Goal: Information Seeking & Learning: Learn about a topic

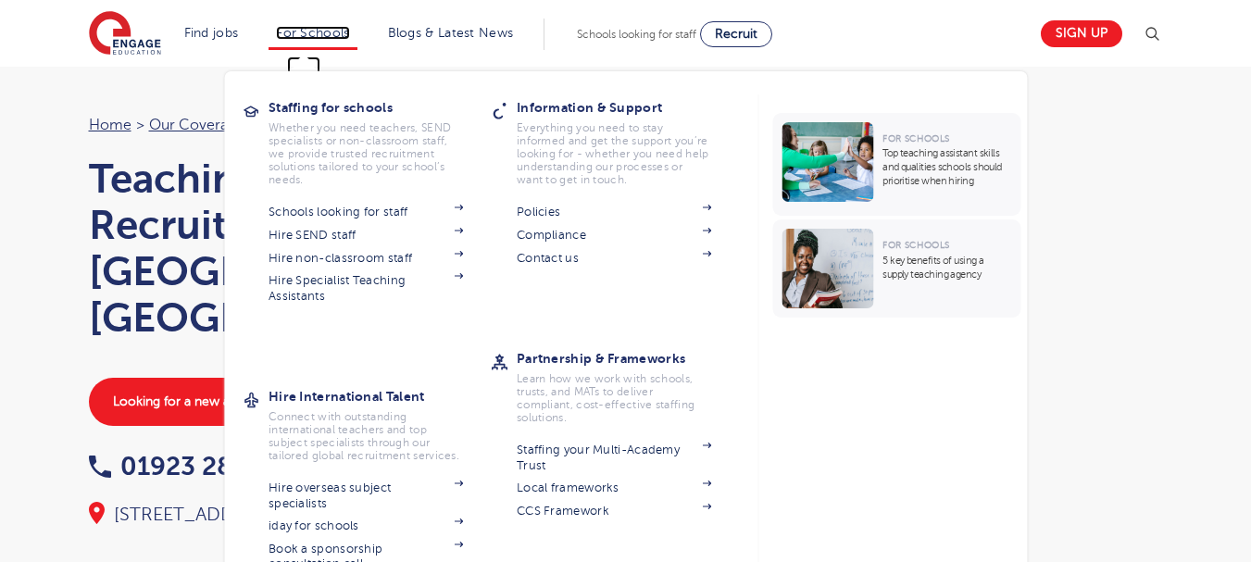
click at [284, 33] on link "For Schools" at bounding box center [312, 33] width 73 height 14
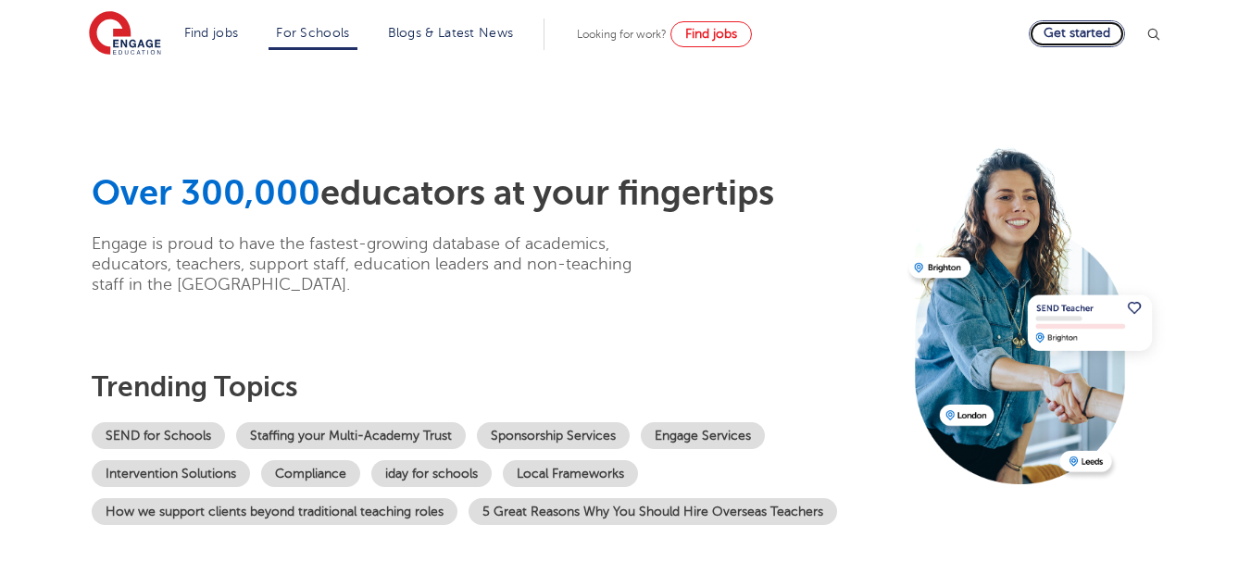
click at [1056, 36] on link "Get started" at bounding box center [1077, 33] width 96 height 27
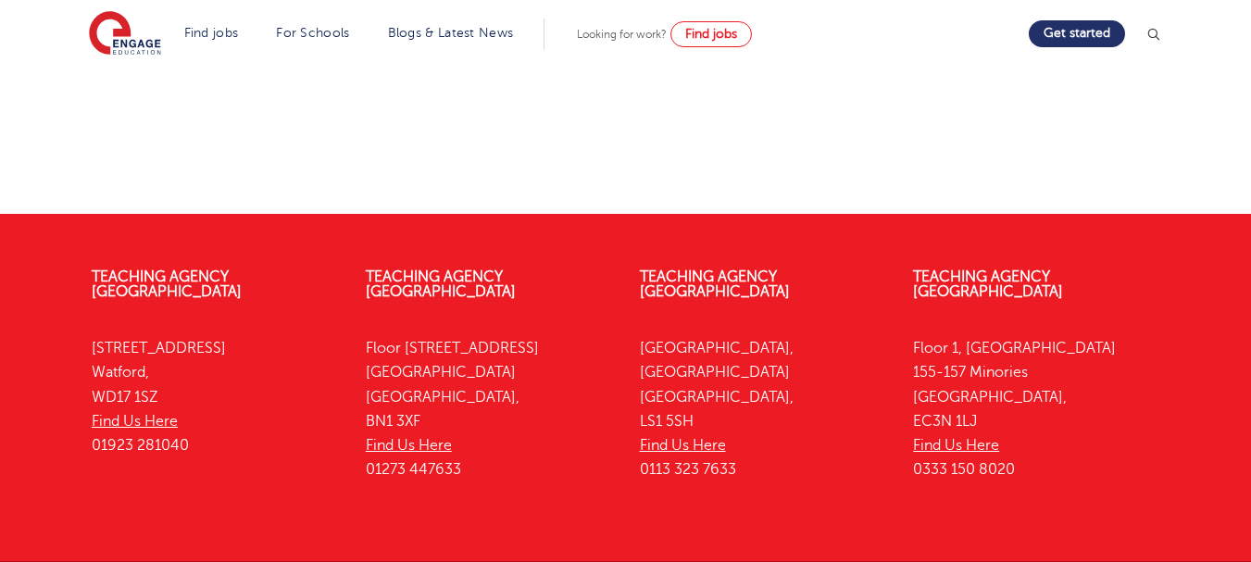
scroll to position [1127, 0]
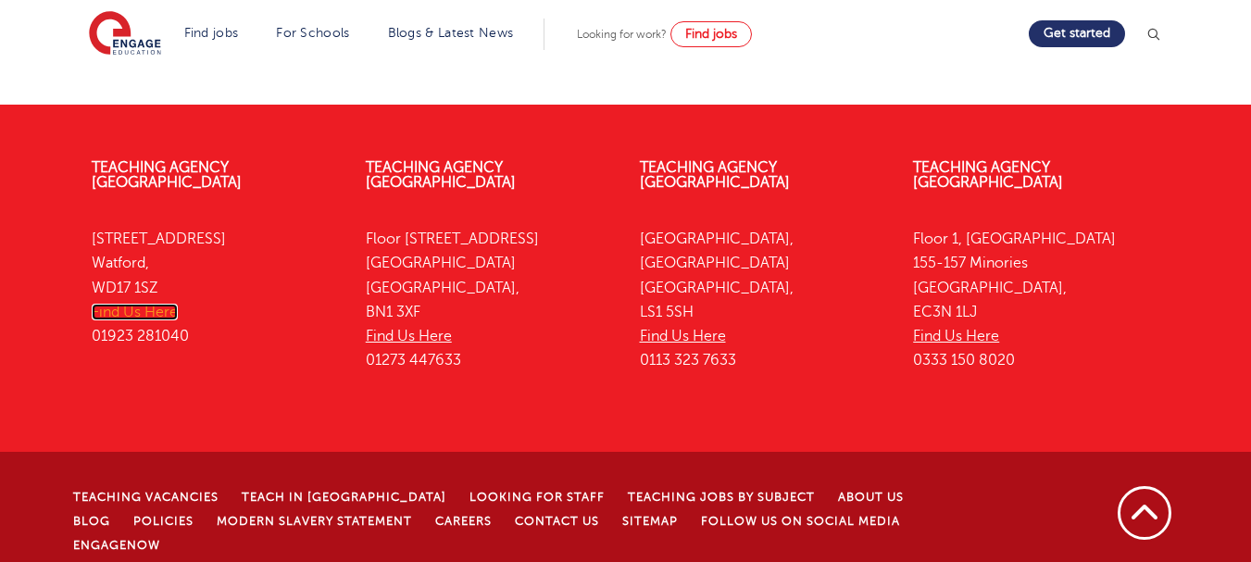
click at [139, 304] on link "Find Us Here" at bounding box center [135, 312] width 86 height 17
drag, startPoint x: 89, startPoint y: 318, endPoint x: 236, endPoint y: 355, distance: 151.8
click at [236, 355] on div "Teaching Agency Watford 4th Floor, 45 Clarendon Road Watford, WD17 1SZ Find Us …" at bounding box center [215, 256] width 274 height 248
copy p "01923 281040"
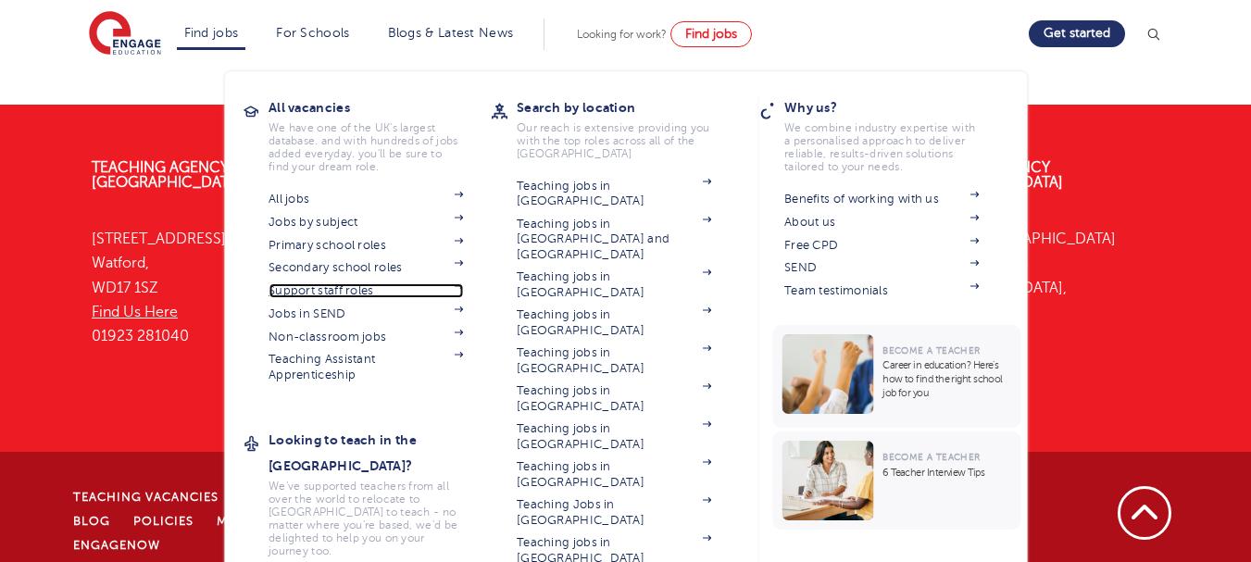
click at [306, 289] on link "Support staff roles" at bounding box center [366, 290] width 194 height 15
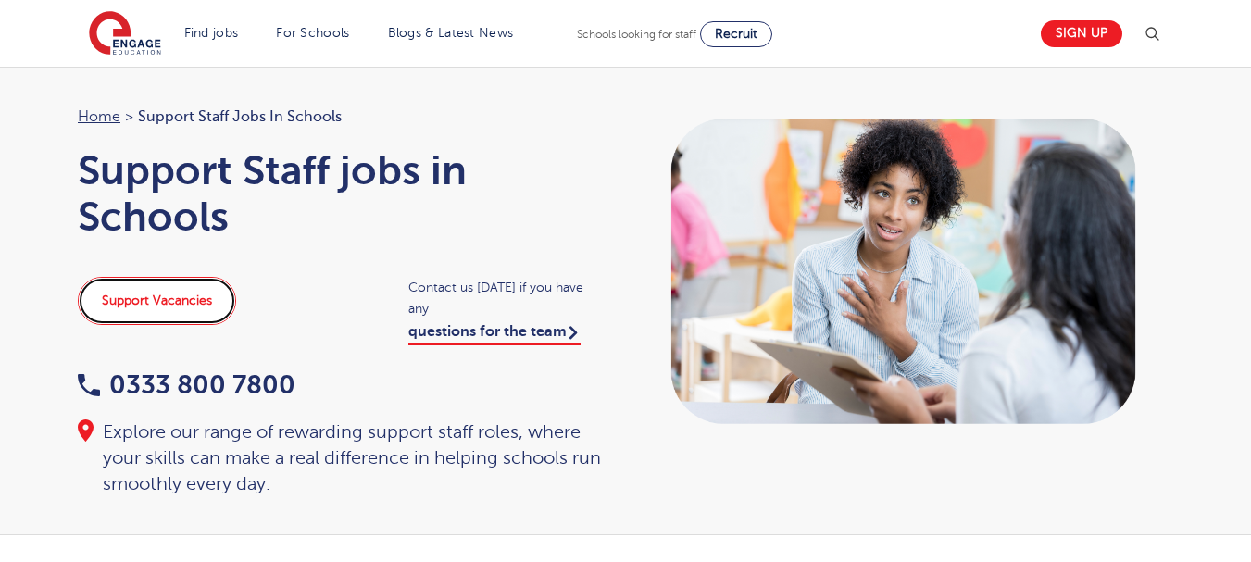
click at [127, 299] on link "Support Vacancies" at bounding box center [157, 301] width 158 height 48
click at [162, 280] on link "Support Vacancies" at bounding box center [157, 301] width 158 height 48
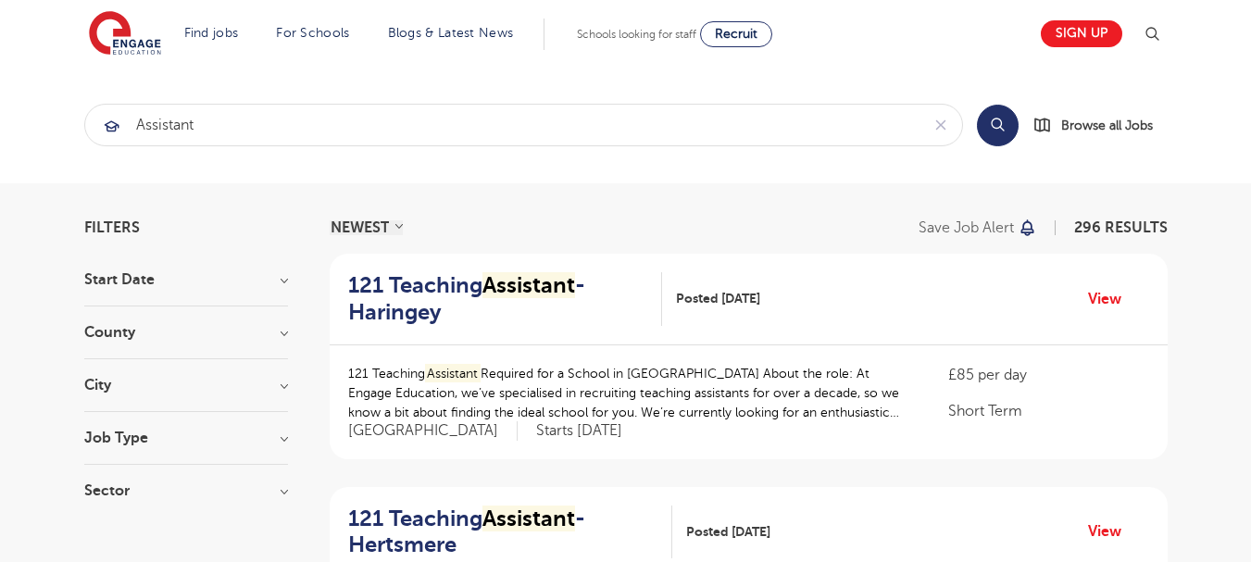
click at [205, 369] on section "Start Date September 60 Show more County London 199 Hertfordshire 37 Leeds 22 K…" at bounding box center [186, 394] width 204 height 244
click at [183, 382] on h3 "City" at bounding box center [186, 385] width 204 height 15
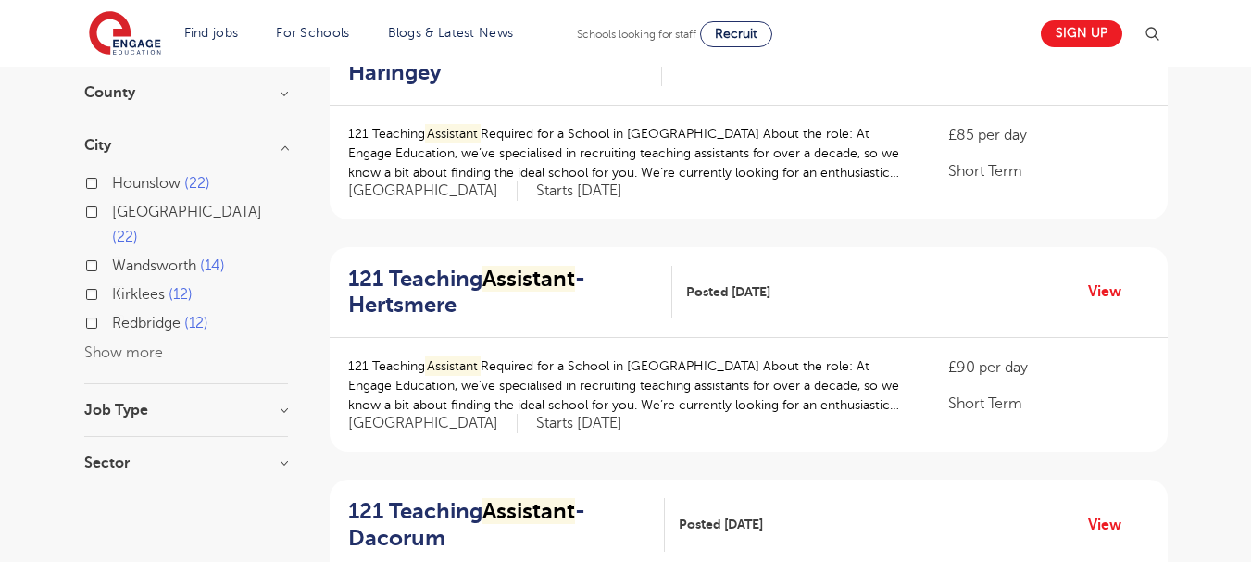
scroll to position [233, 0]
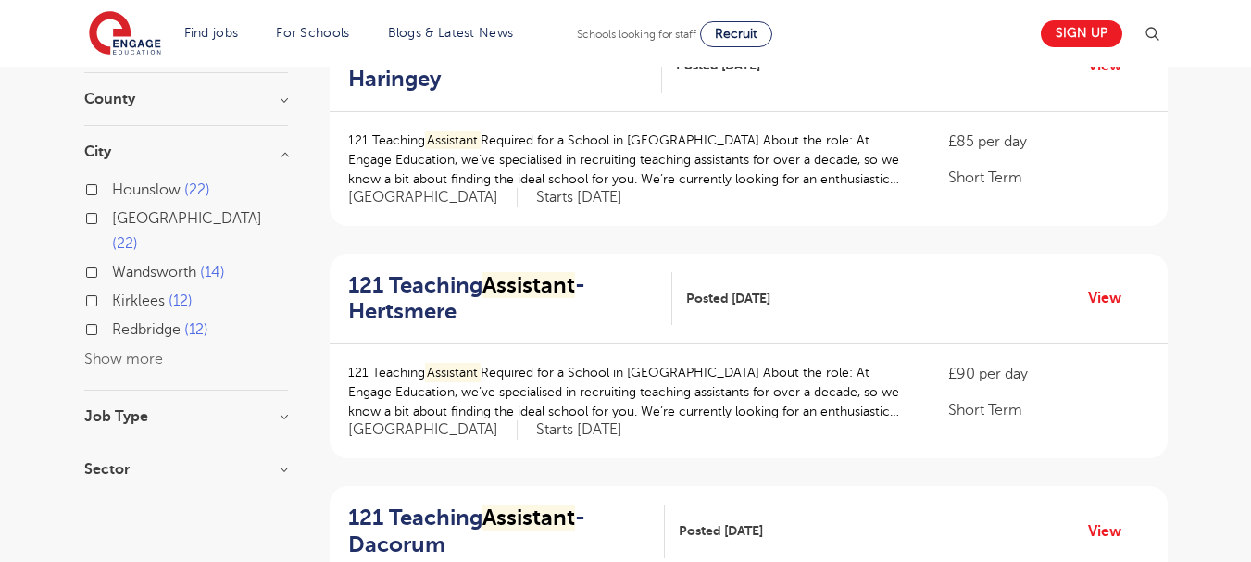
click at [91, 351] on button "Show more" at bounding box center [123, 359] width 79 height 17
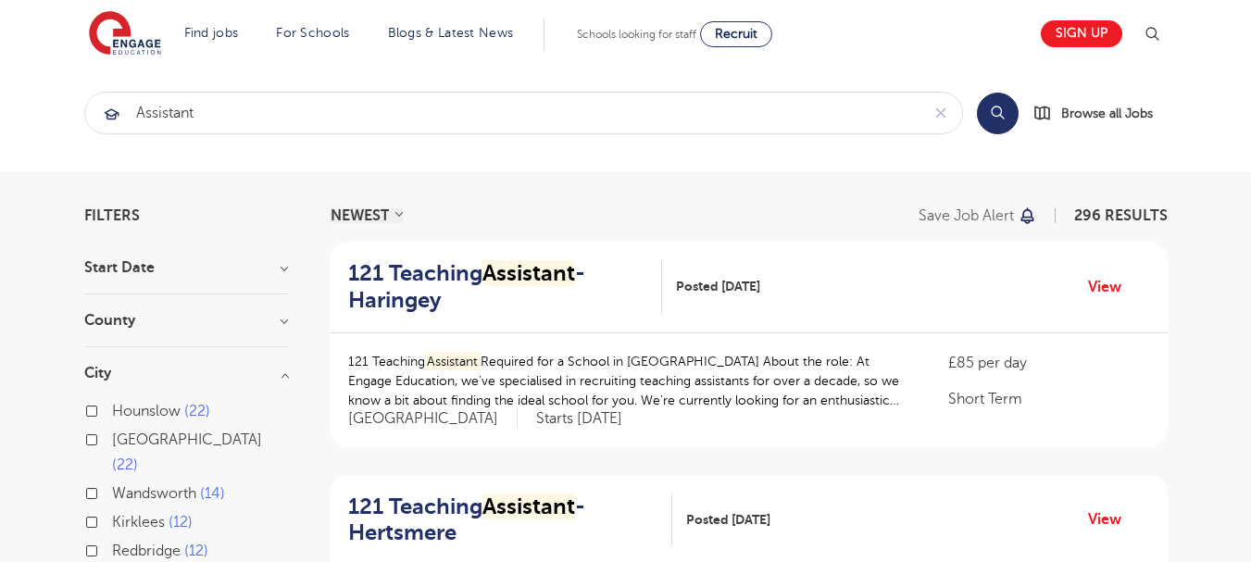
scroll to position [0, 0]
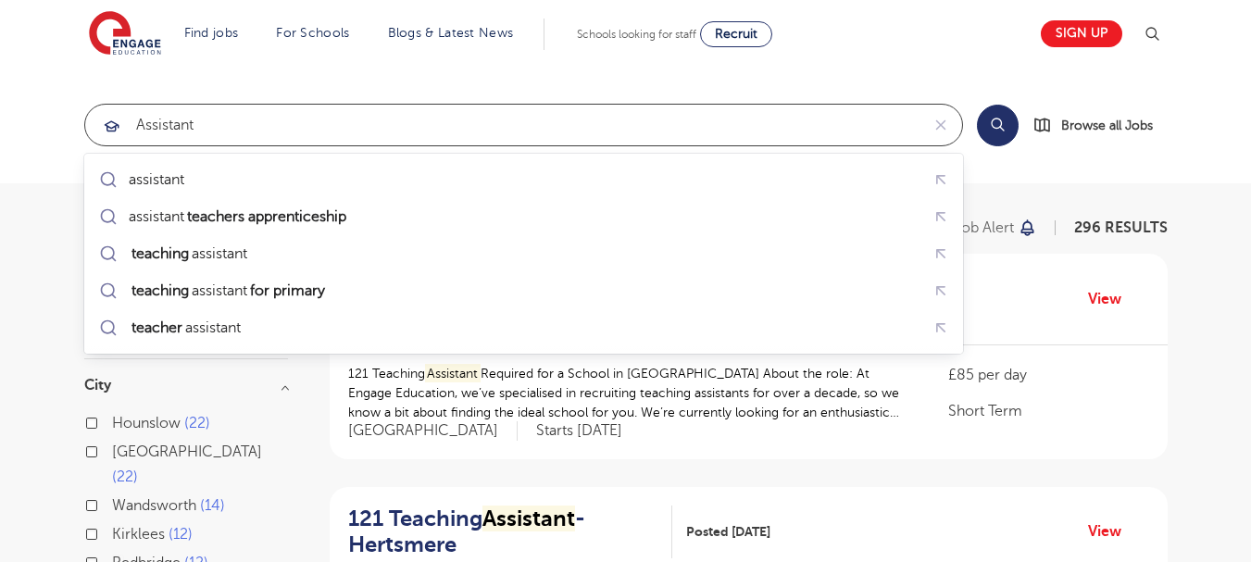
click at [274, 124] on input "assistant" at bounding box center [502, 125] width 834 height 41
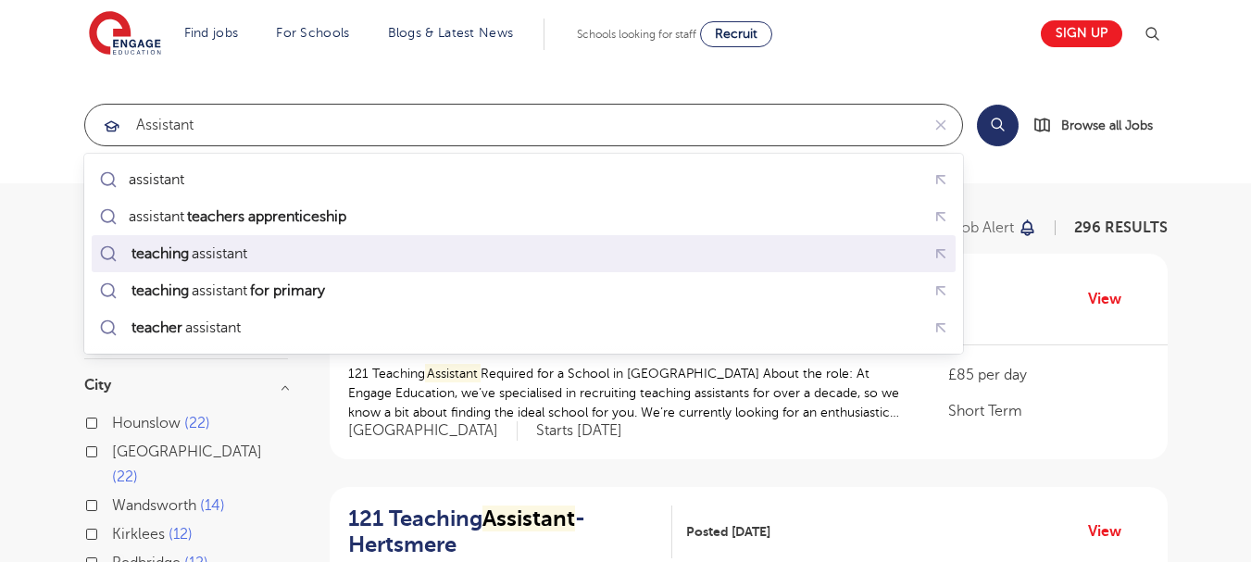
click at [229, 247] on div "teaching assistant" at bounding box center [188, 253] width 119 height 19
type input "teaching assistant"
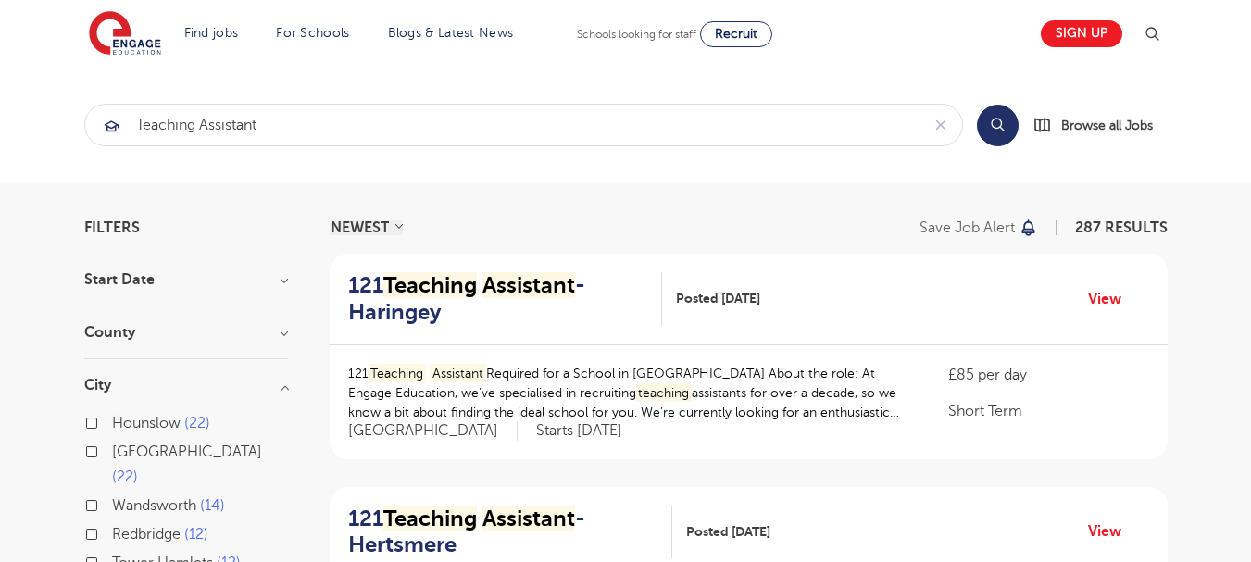
click at [988, 120] on button "Search" at bounding box center [998, 126] width 42 height 42
click at [958, 229] on p "Save job alert" at bounding box center [967, 227] width 95 height 15
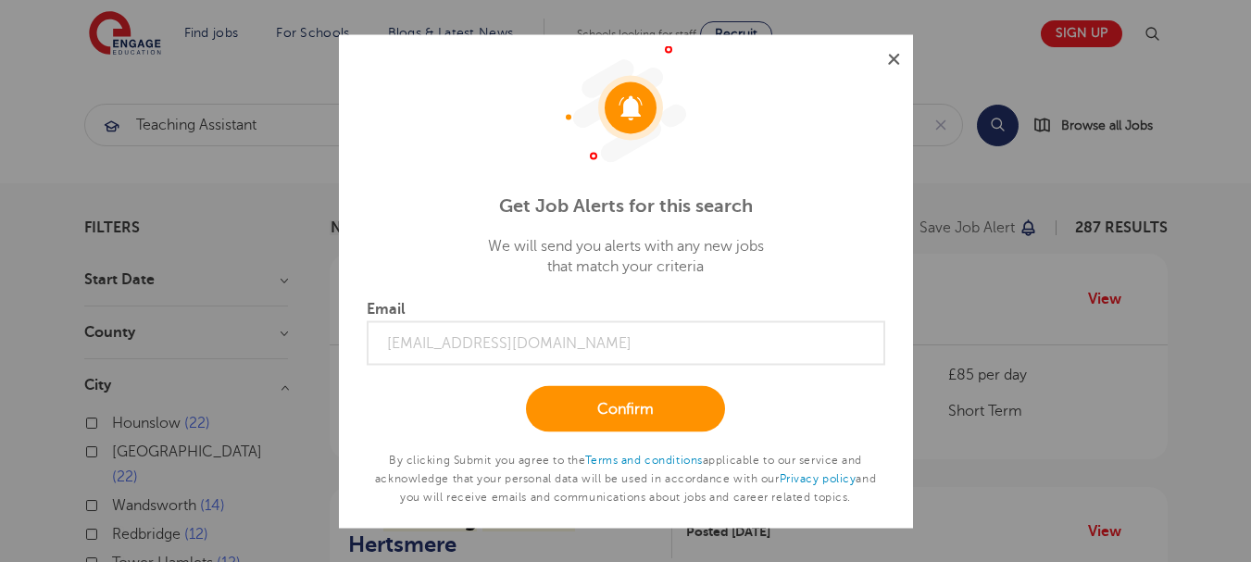
click at [890, 62] on img at bounding box center [894, 59] width 12 height 12
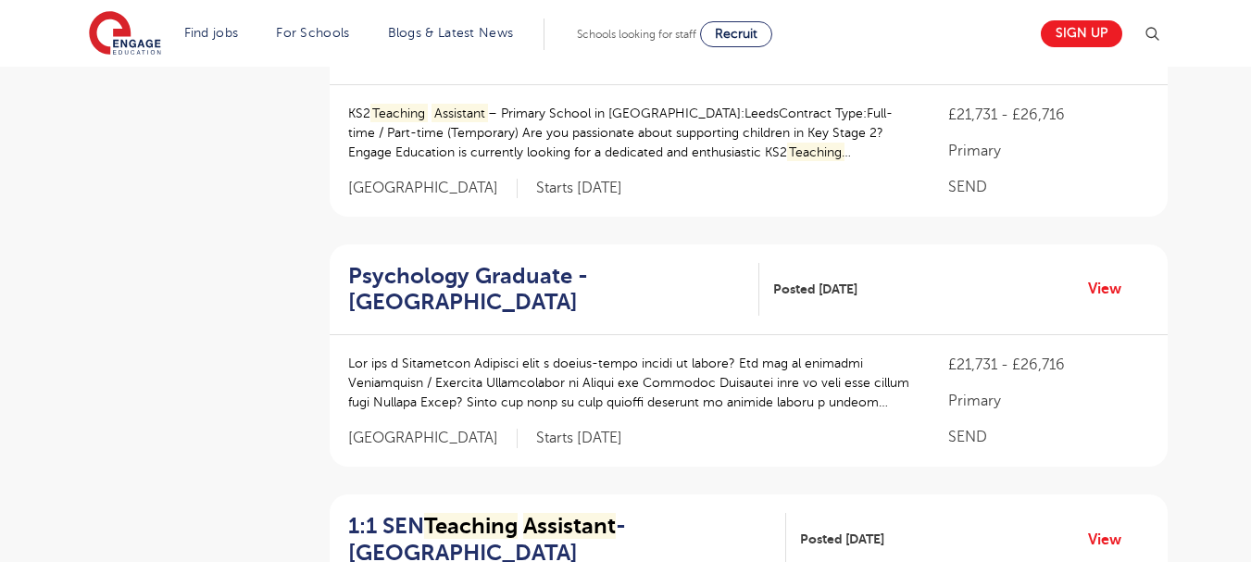
scroll to position [1437, 0]
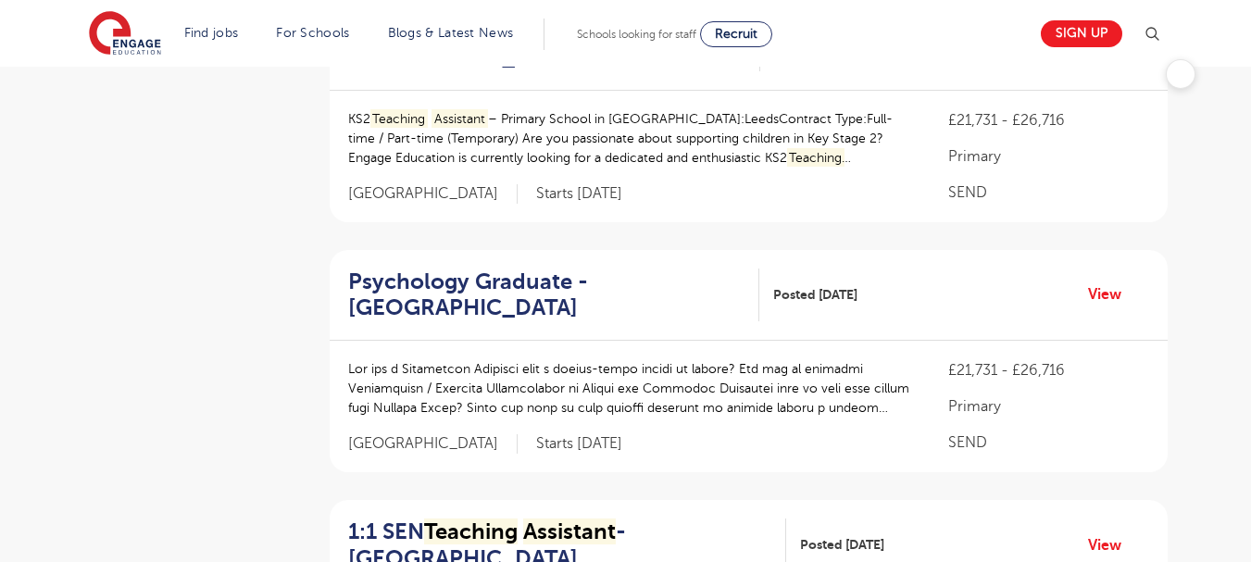
drag, startPoint x: 1248, startPoint y: 278, endPoint x: 1256, endPoint y: 94, distance: 184.4
click at [1250, 94] on html "Find jobs All vacancies We have one of the UK's largest database. and with hund…" at bounding box center [625, 251] width 1251 height 3376
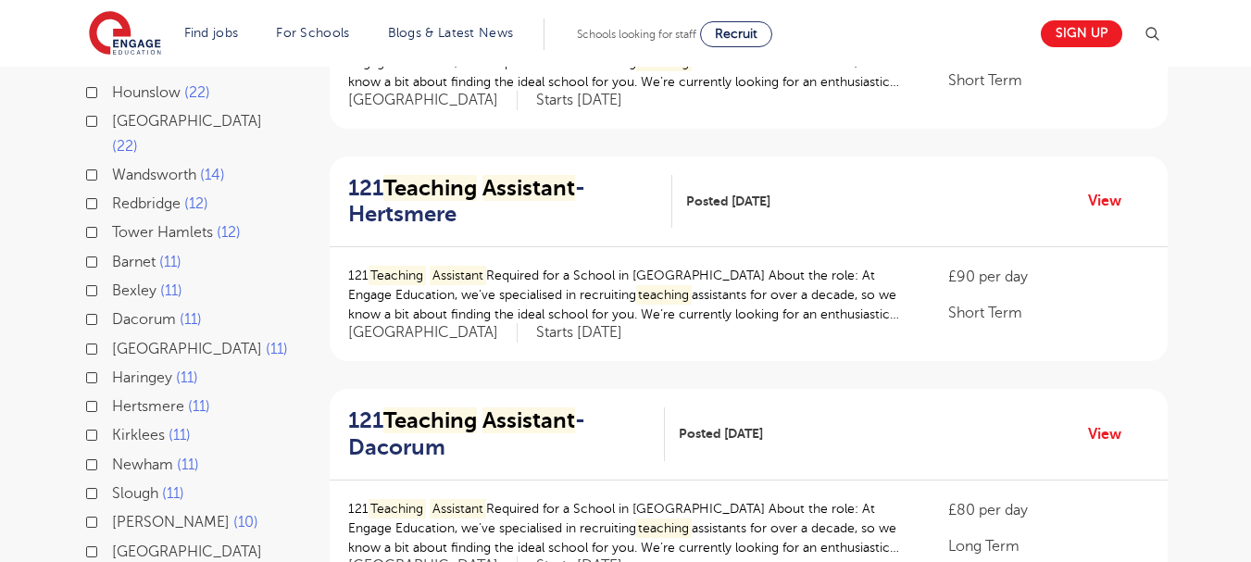
scroll to position [0, 0]
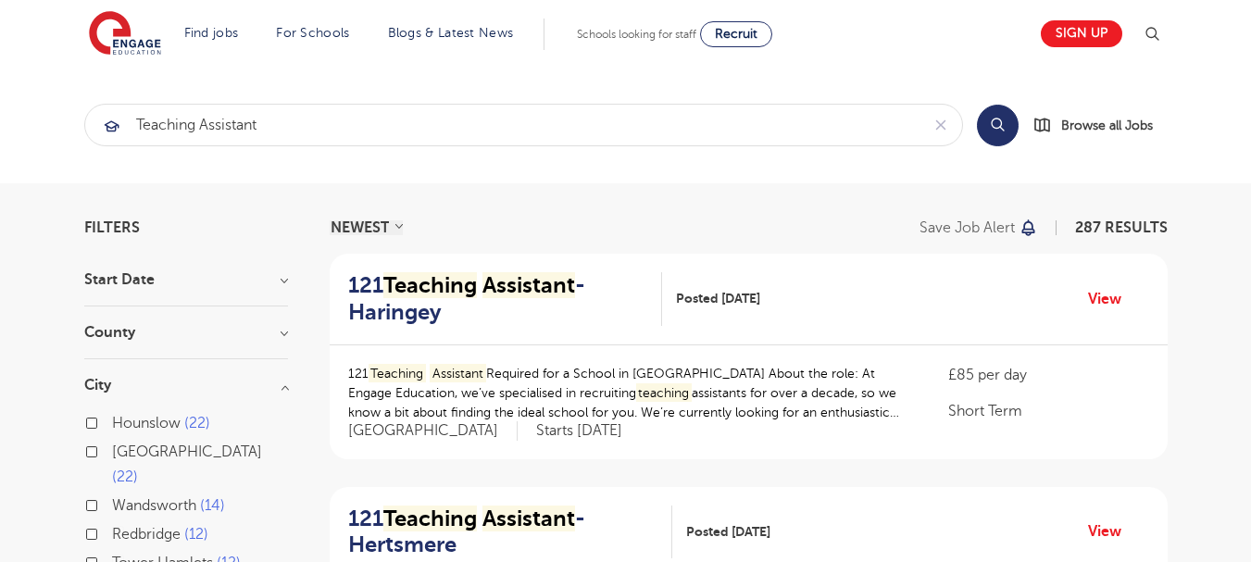
click at [236, 388] on h3 "City" at bounding box center [186, 385] width 204 height 15
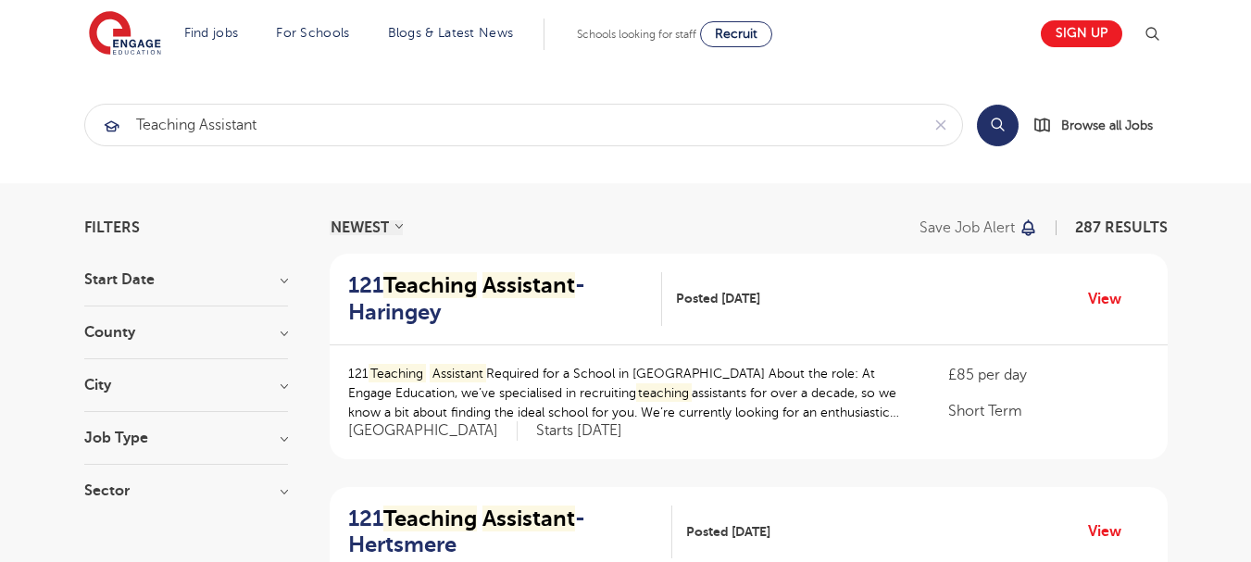
click at [246, 397] on div "City Hounslow 22 Leeds 22 Wandsworth 14 Redbridge 12 Tower Hamlets 12 Barnet 11…" at bounding box center [186, 395] width 204 height 34
click at [368, 227] on select "NEWEST OLDEST" at bounding box center [366, 227] width 73 height 15
click at [361, 232] on select "NEWEST OLDEST" at bounding box center [366, 227] width 73 height 15
click at [316, 16] on section "Find jobs All vacancies We have one of the UK's largest database. and with hund…" at bounding box center [559, 34] width 941 height 68
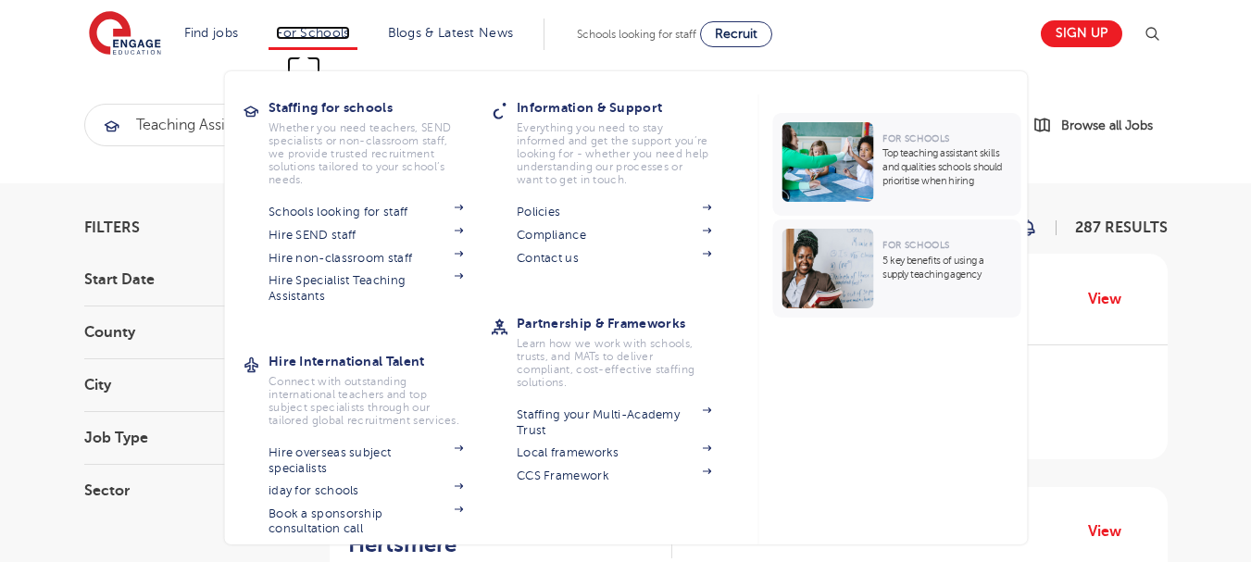
click at [311, 36] on link "For Schools" at bounding box center [312, 33] width 73 height 14
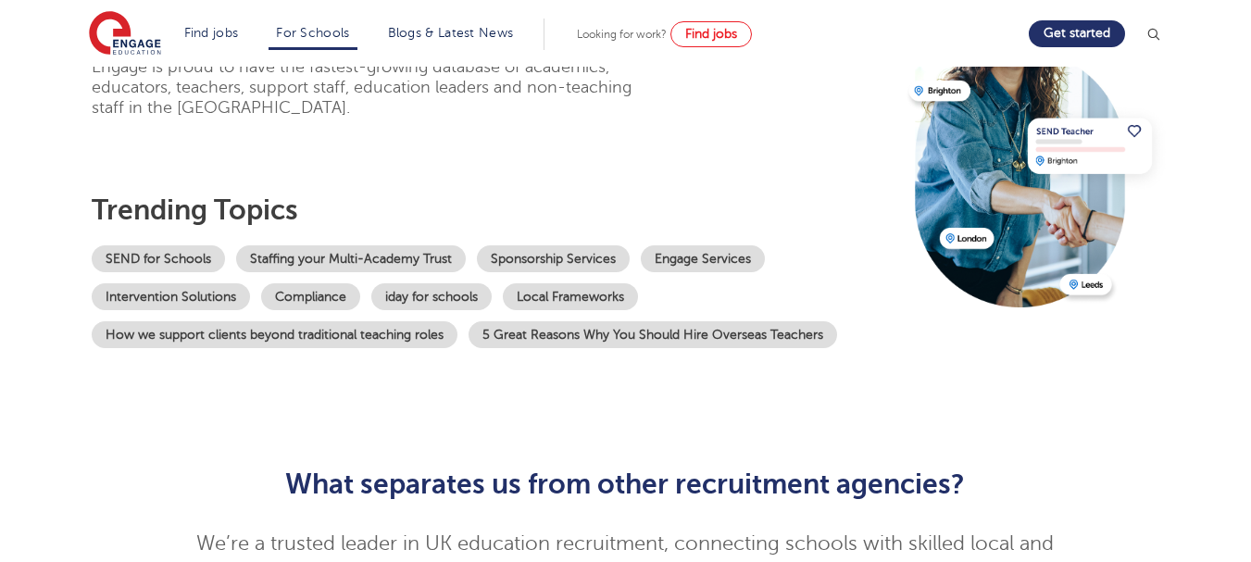
scroll to position [224, 0]
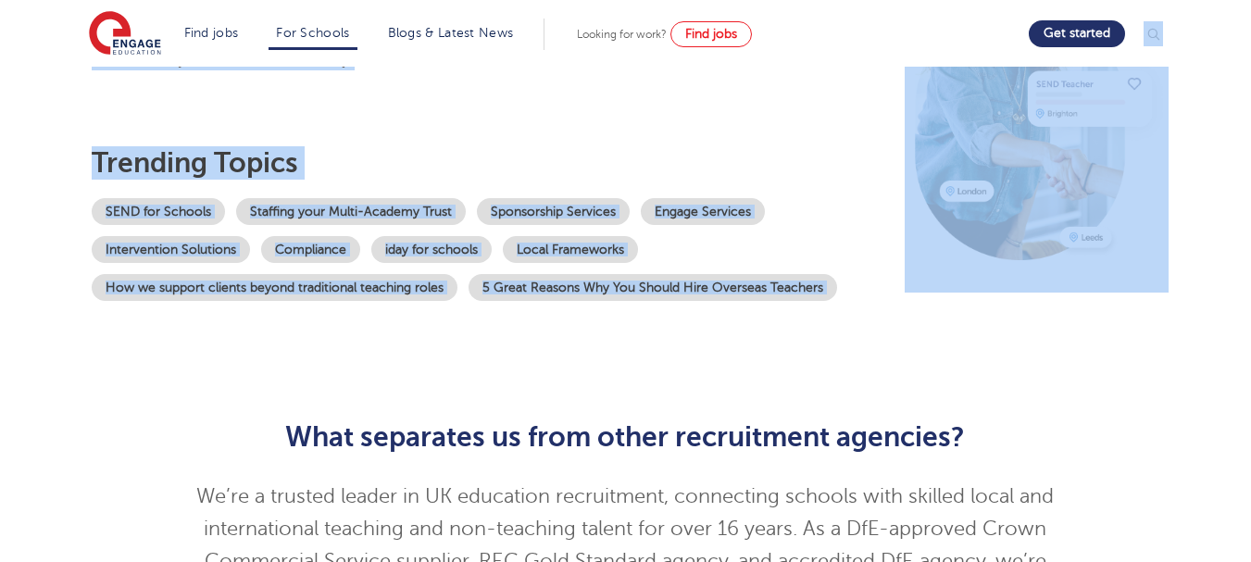
drag, startPoint x: 1223, startPoint y: 70, endPoint x: 726, endPoint y: 63, distance: 497.4
click at [542, 158] on h3 "Trending topics" at bounding box center [494, 162] width 804 height 33
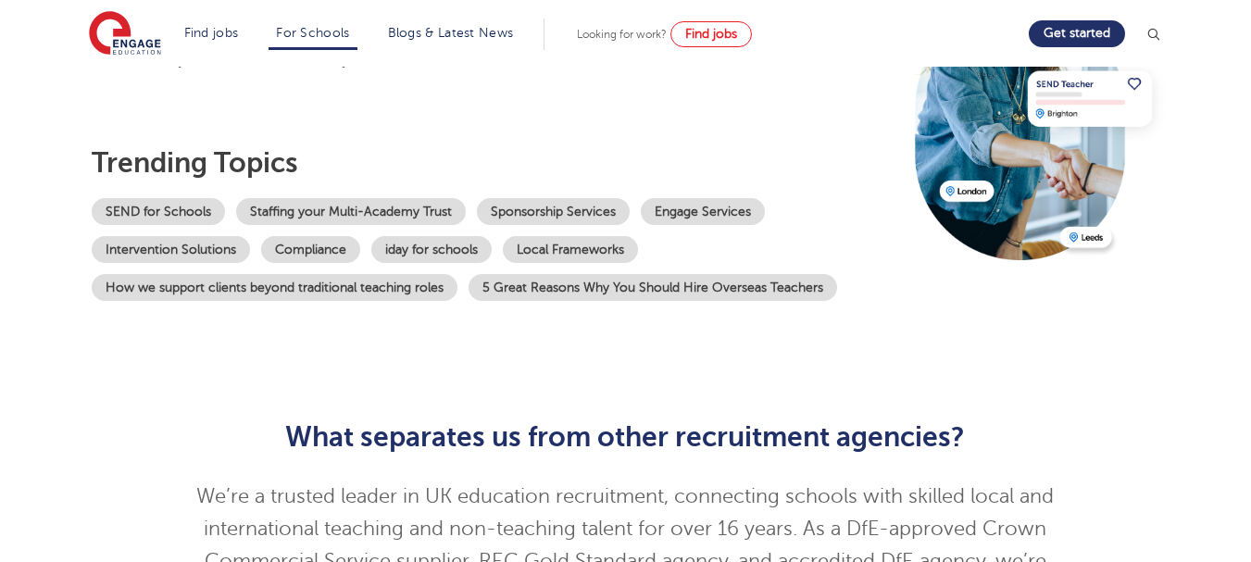
click at [538, 151] on h3 "Trending topics" at bounding box center [494, 162] width 804 height 33
click at [958, 188] on img at bounding box center [1037, 88] width 264 height 344
click at [443, 37] on link "Blogs & Latest News" at bounding box center [451, 33] width 126 height 14
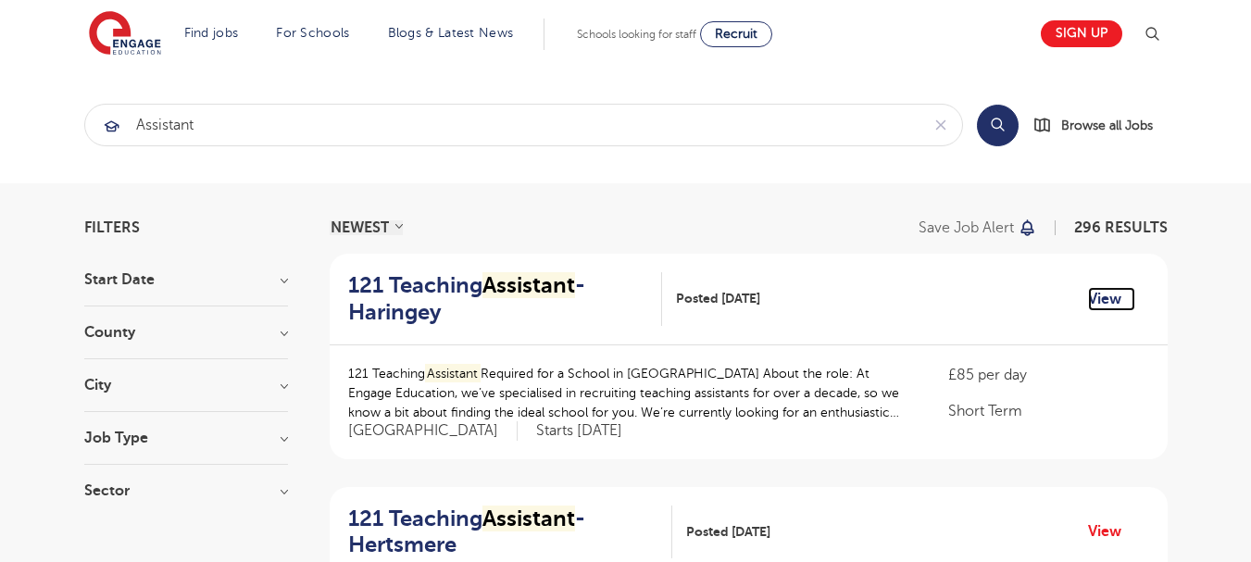
click at [1094, 298] on link "View" at bounding box center [1111, 299] width 47 height 24
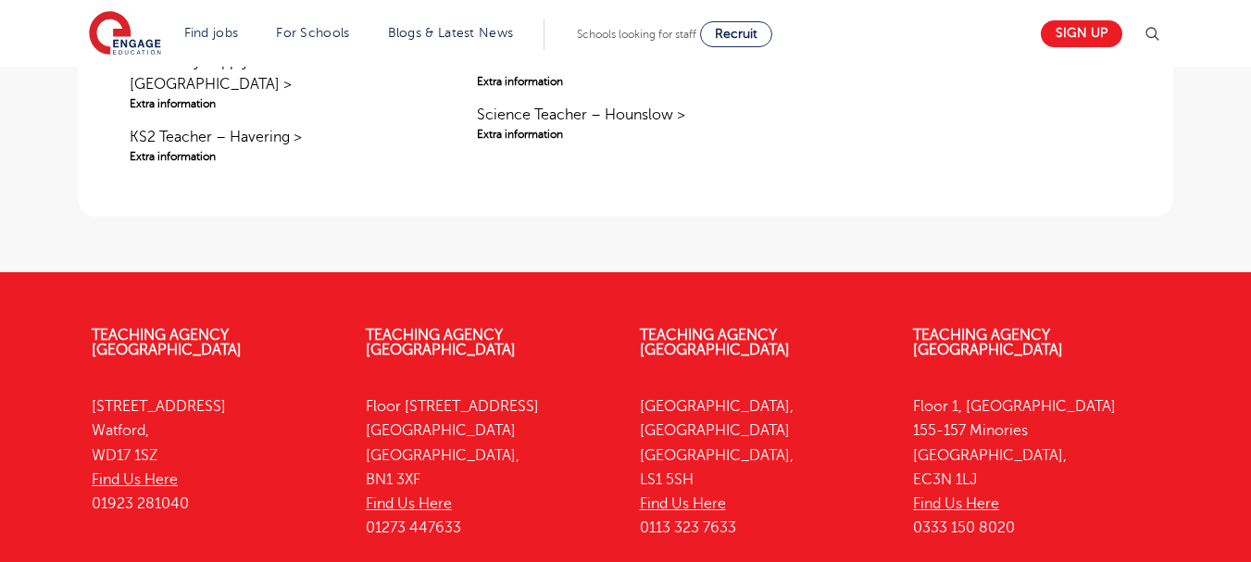
scroll to position [1928, 0]
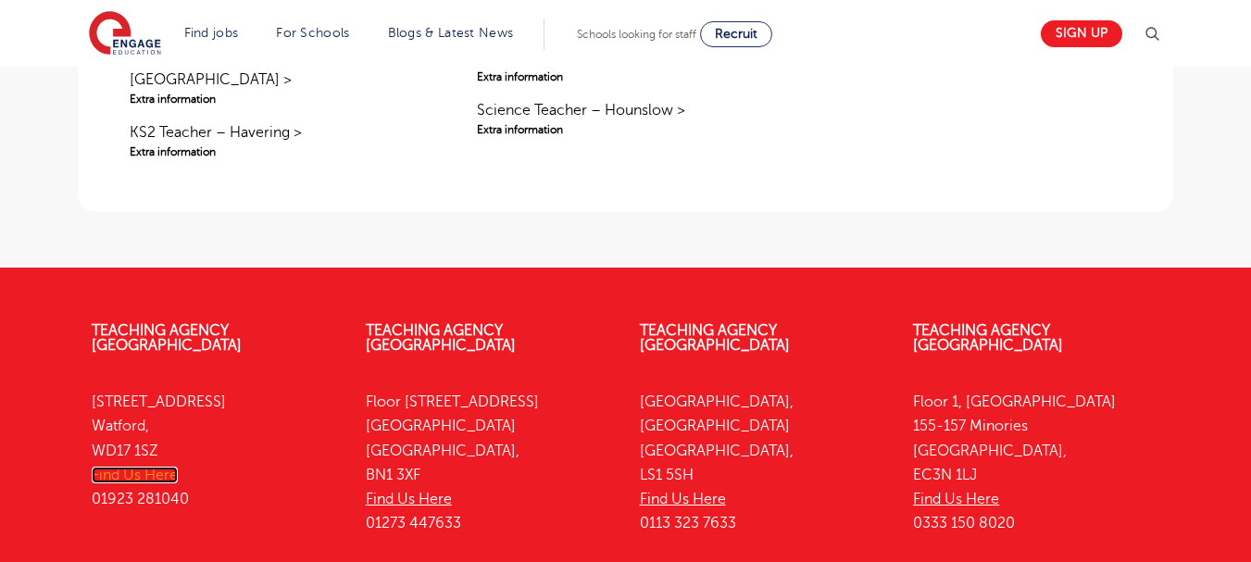
click at [142, 467] on link "Find Us Here" at bounding box center [135, 475] width 86 height 17
